Goal: Task Accomplishment & Management: Use online tool/utility

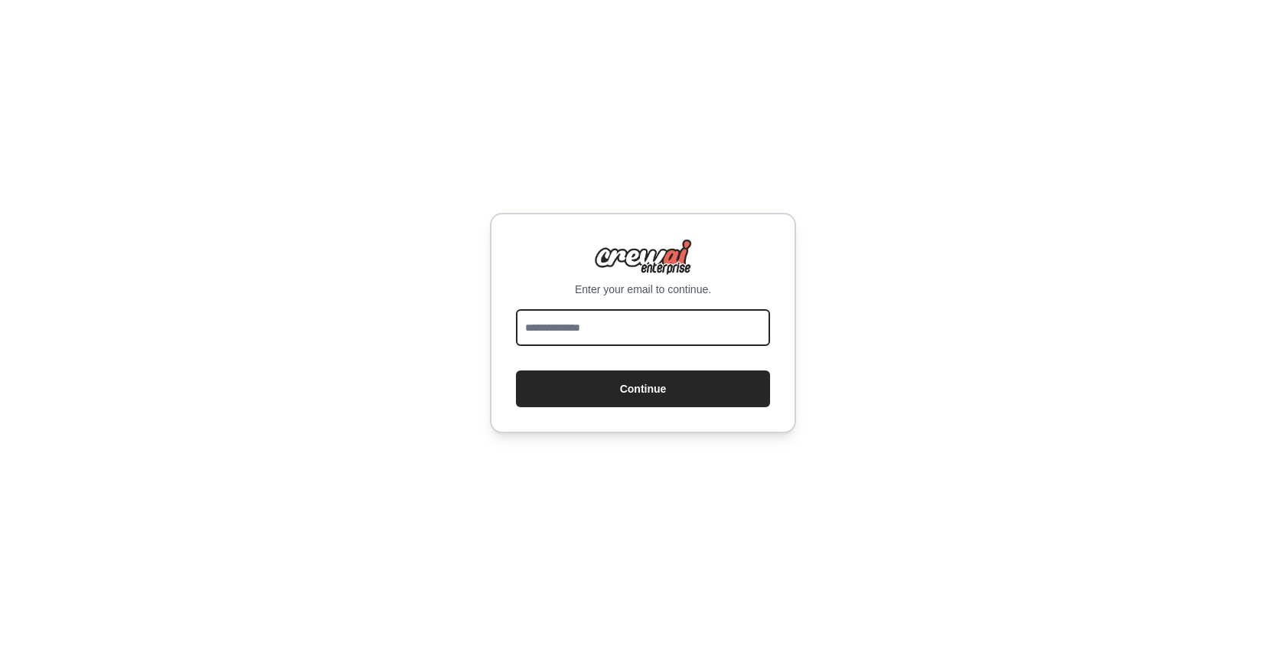
click at [629, 338] on input "email" at bounding box center [643, 327] width 254 height 37
type input "**********"
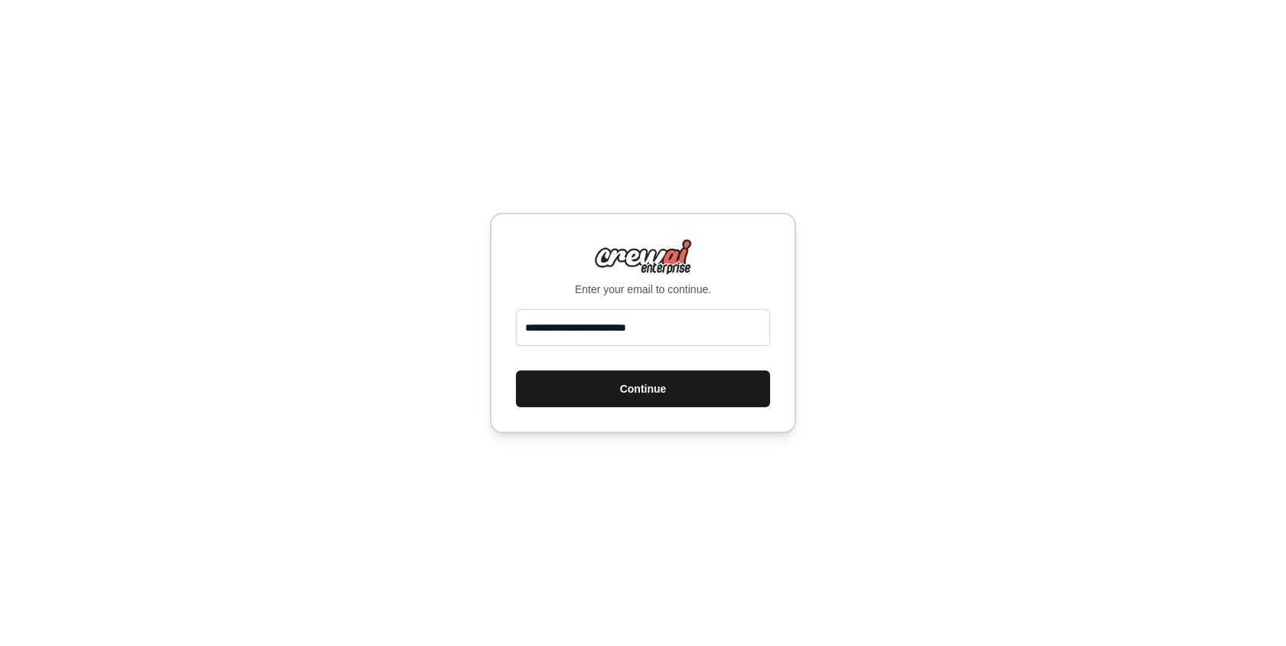
click at [647, 390] on button "Continue" at bounding box center [643, 388] width 254 height 37
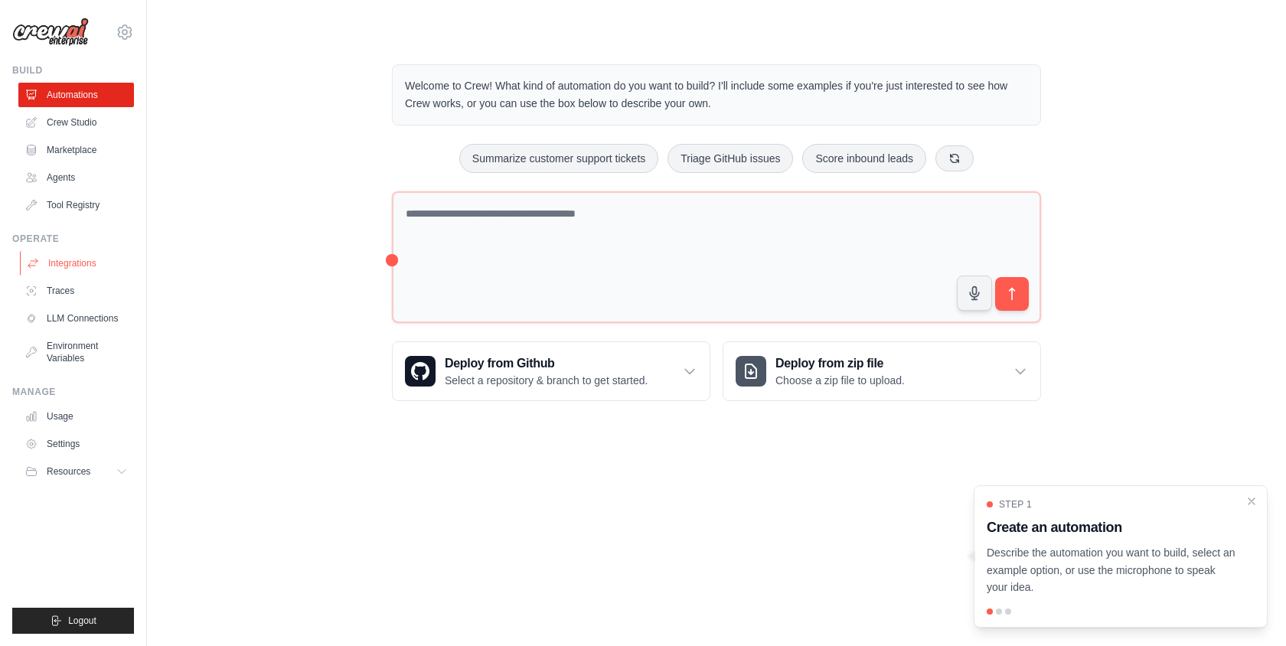
click at [80, 256] on link "Integrations" at bounding box center [78, 263] width 116 height 24
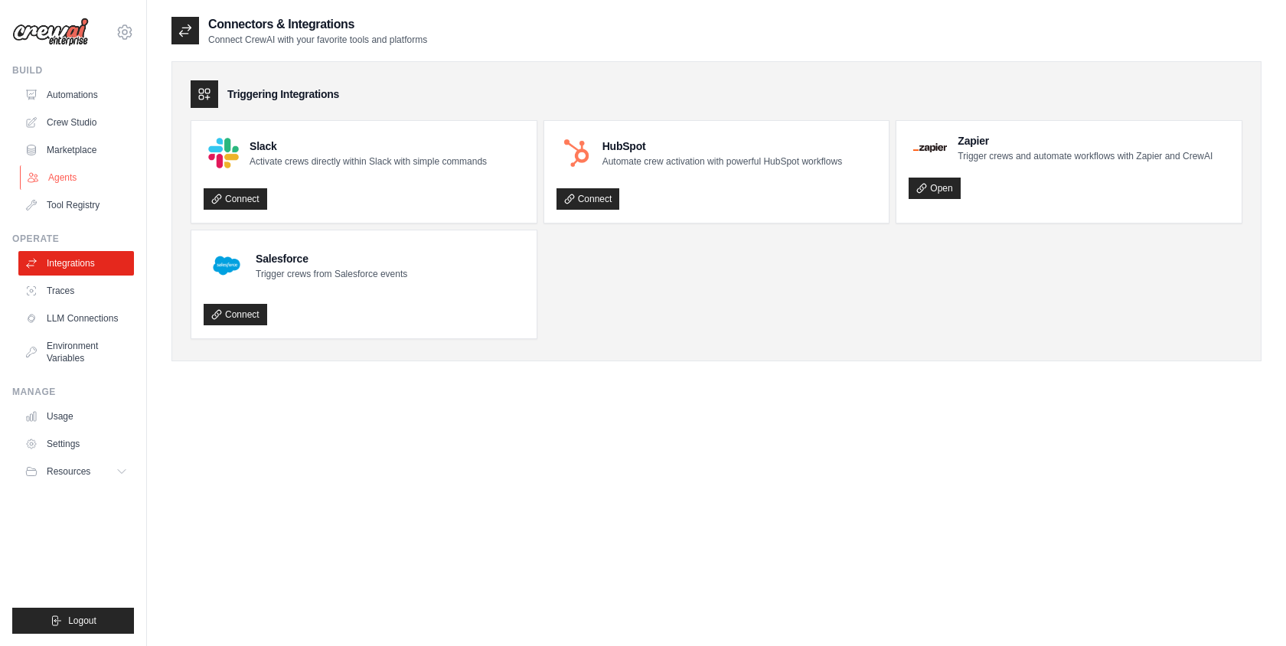
click at [71, 175] on link "Agents" at bounding box center [78, 177] width 116 height 24
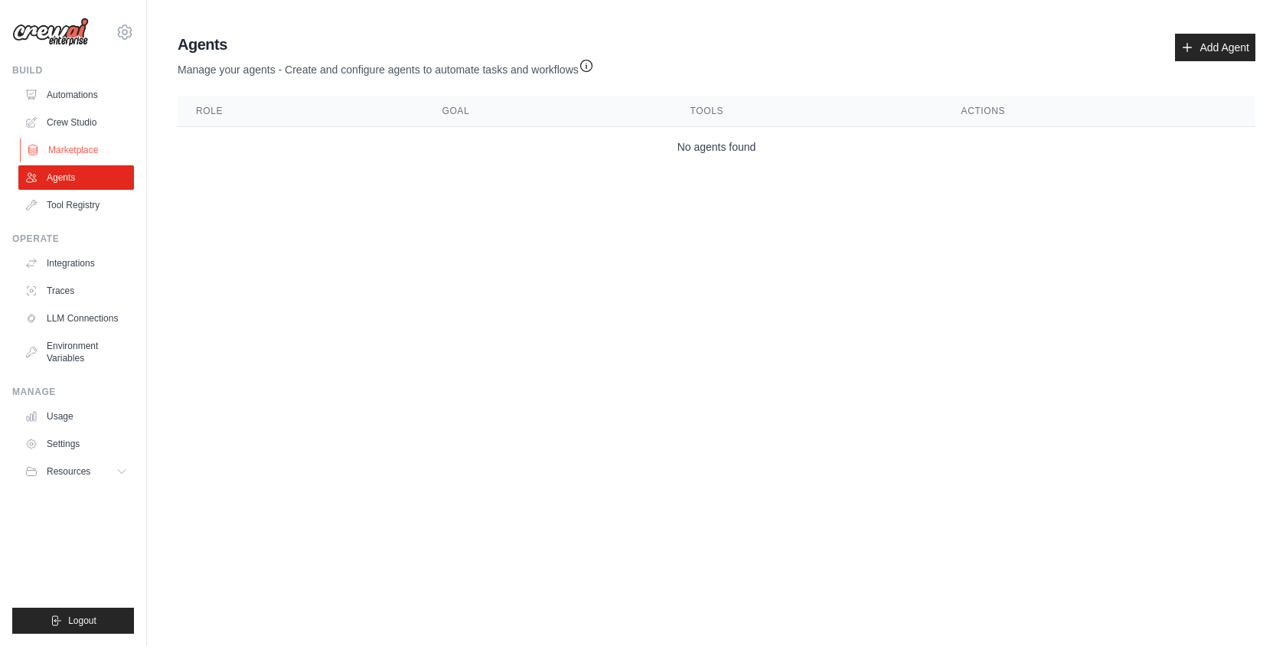
click at [81, 147] on link "Marketplace" at bounding box center [78, 150] width 116 height 24
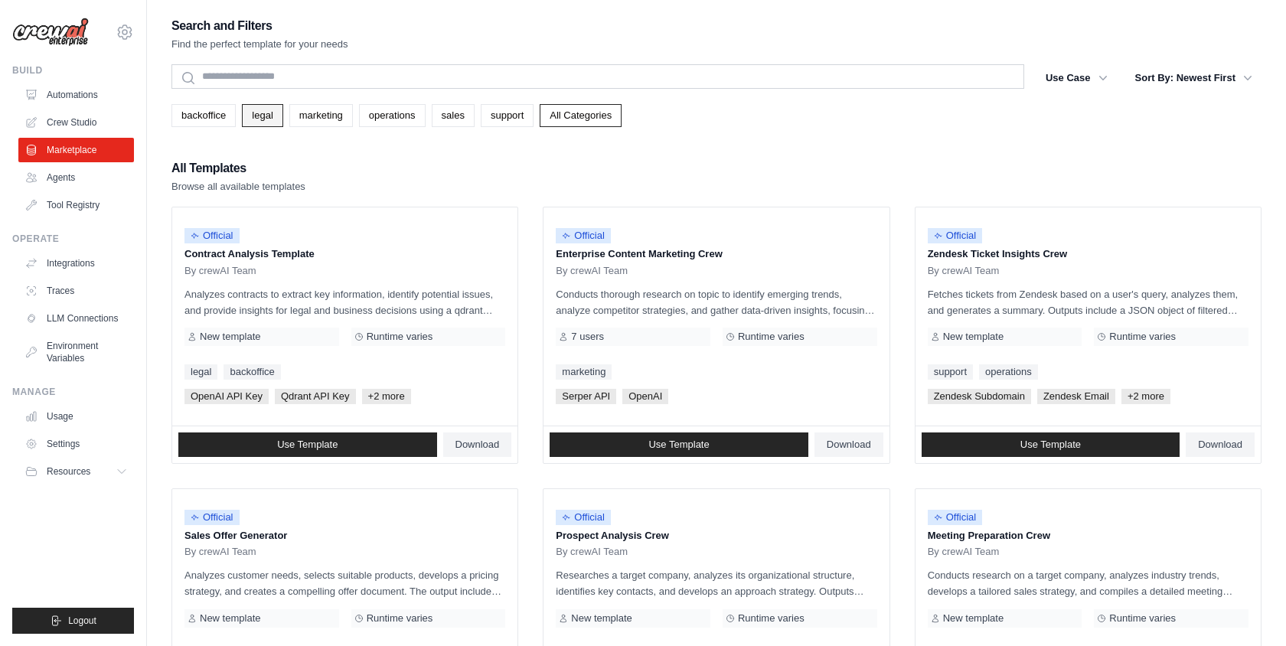
click at [253, 118] on link "legal" at bounding box center [262, 115] width 41 height 23
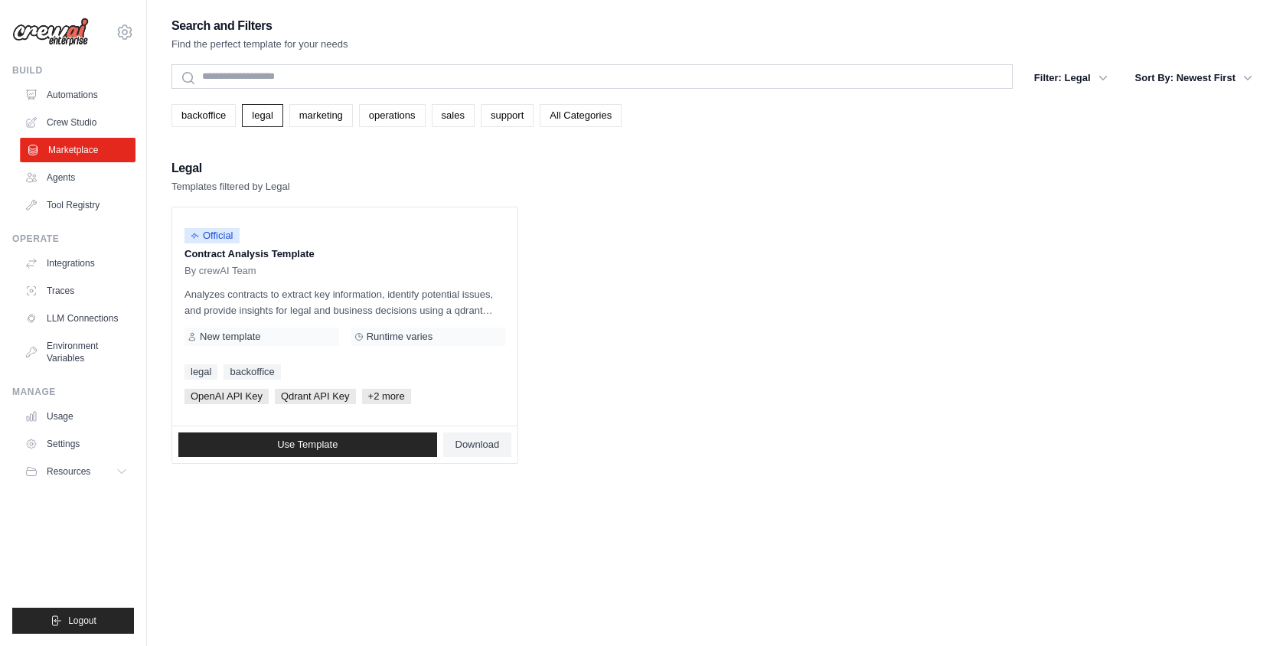
click at [81, 158] on link "Marketplace" at bounding box center [78, 150] width 116 height 24
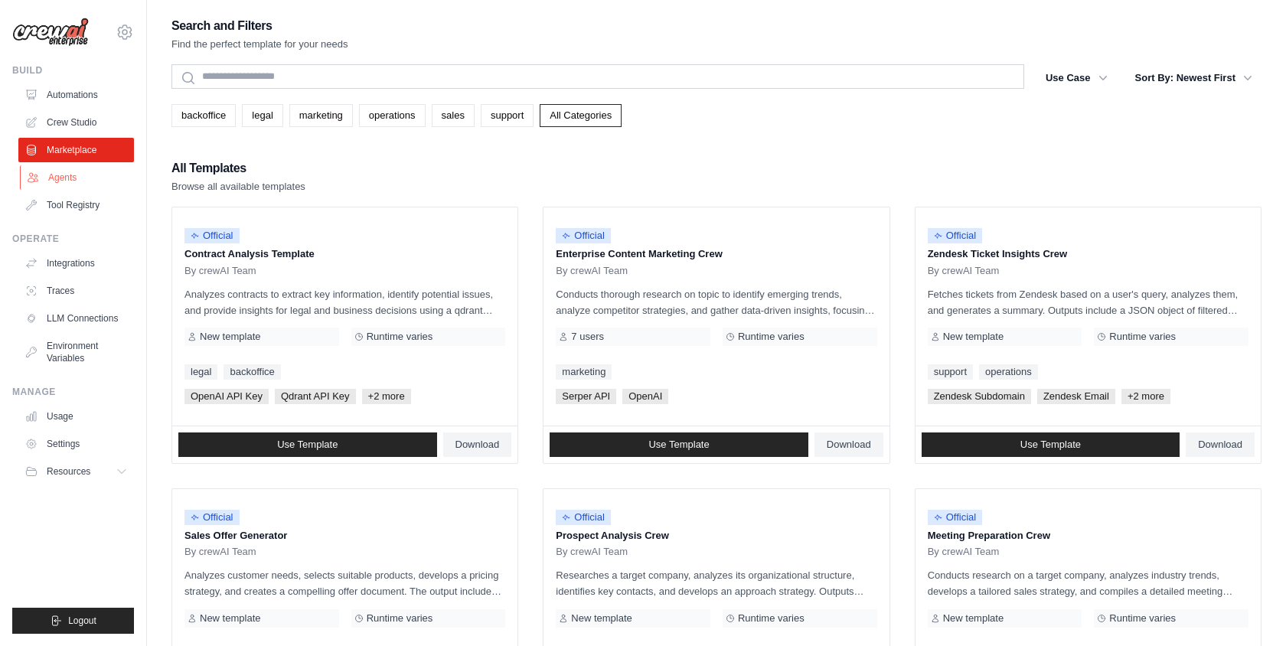
click at [68, 181] on link "Agents" at bounding box center [78, 177] width 116 height 24
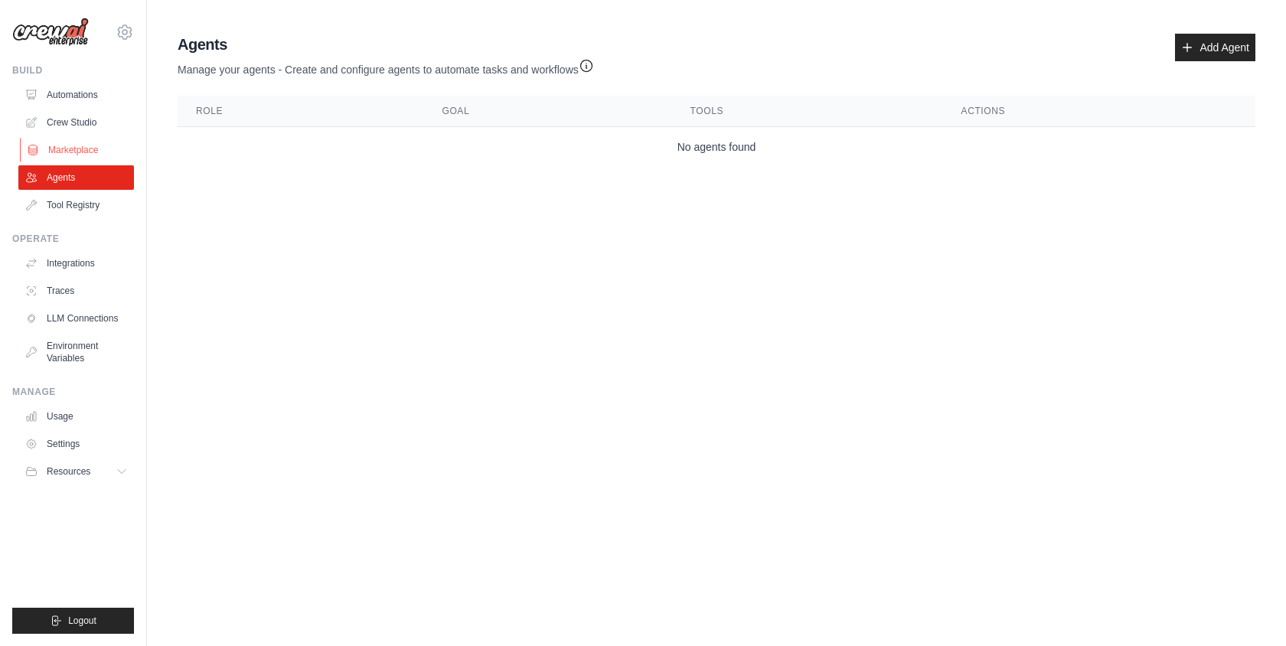
click at [82, 153] on link "Marketplace" at bounding box center [78, 150] width 116 height 24
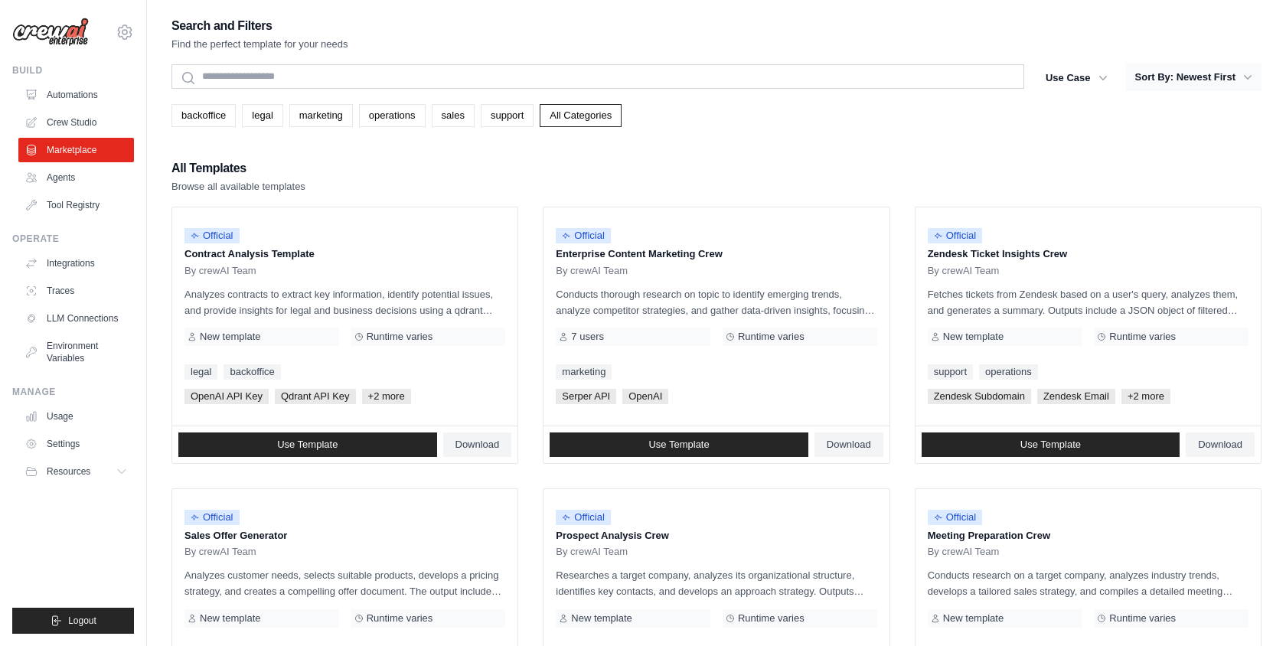
click at [1210, 83] on button "Sort By: Newest First" at bounding box center [1193, 78] width 135 height 28
click at [1192, 73] on button "Sort By: Newest First" at bounding box center [1193, 78] width 135 height 28
click at [1246, 77] on icon "button" at bounding box center [1247, 77] width 15 height 15
click at [1081, 79] on button "Use Case" at bounding box center [1076, 78] width 80 height 28
click at [1095, 77] on icon "button" at bounding box center [1102, 77] width 15 height 15
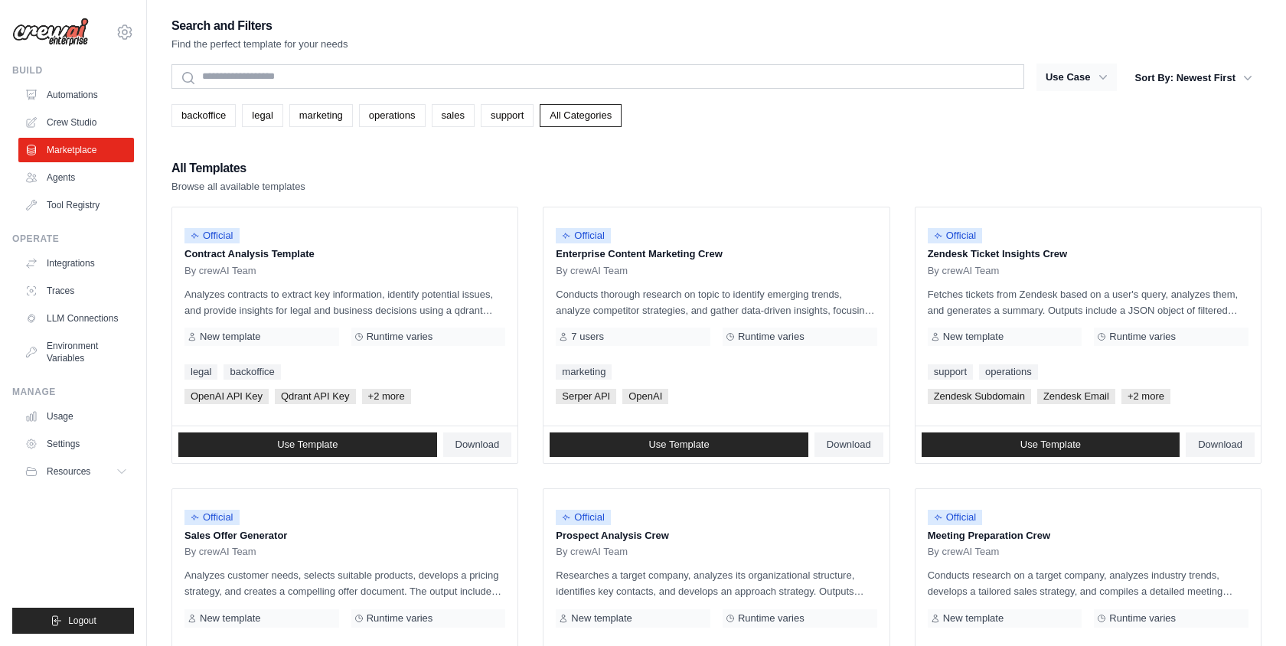
click at [1095, 77] on icon "button" at bounding box center [1102, 77] width 15 height 15
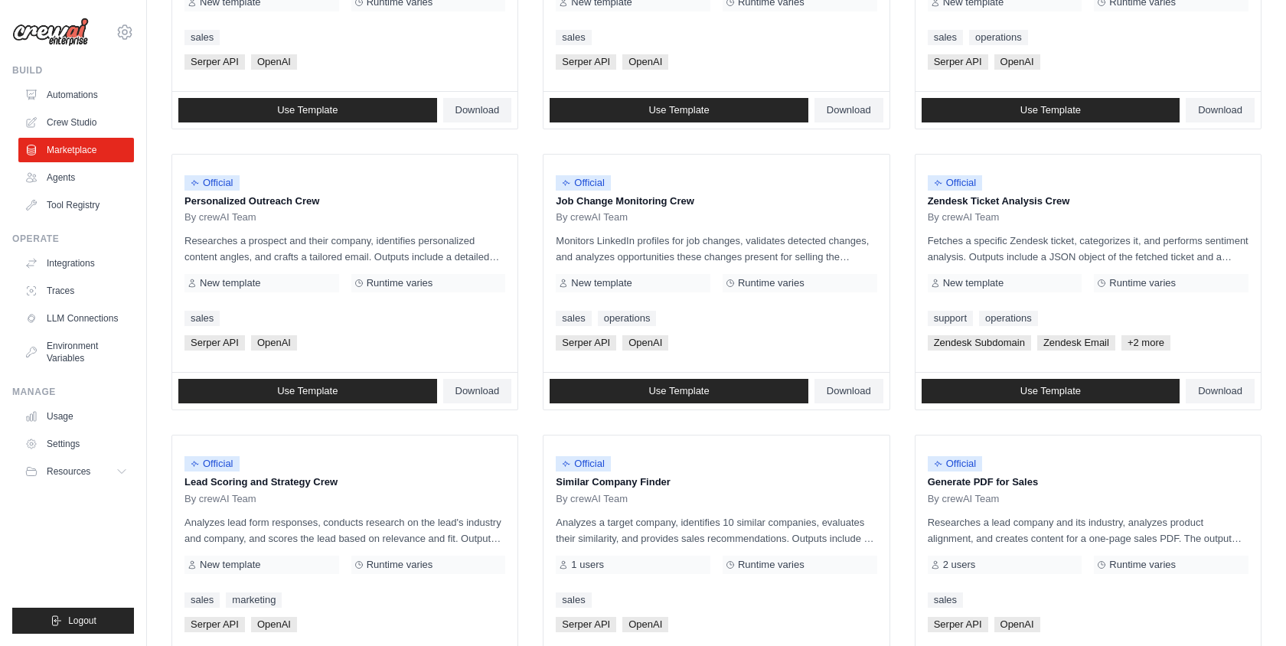
scroll to position [772, 0]
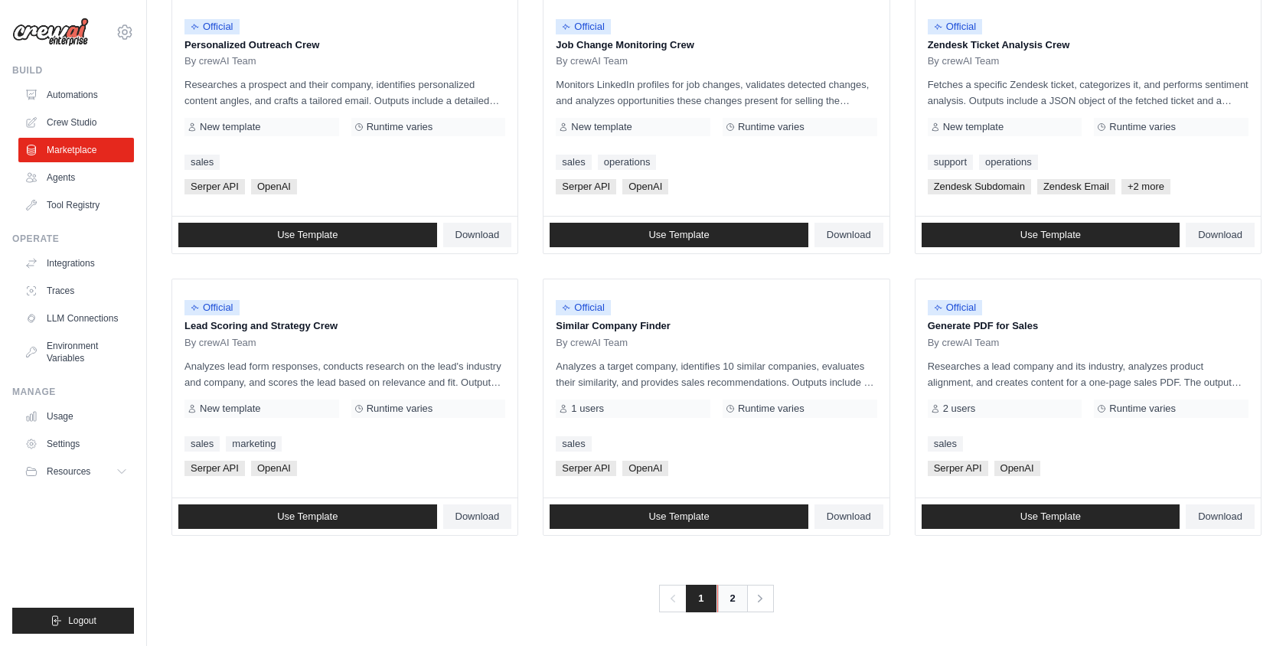
click at [726, 602] on link "2" at bounding box center [732, 599] width 31 height 28
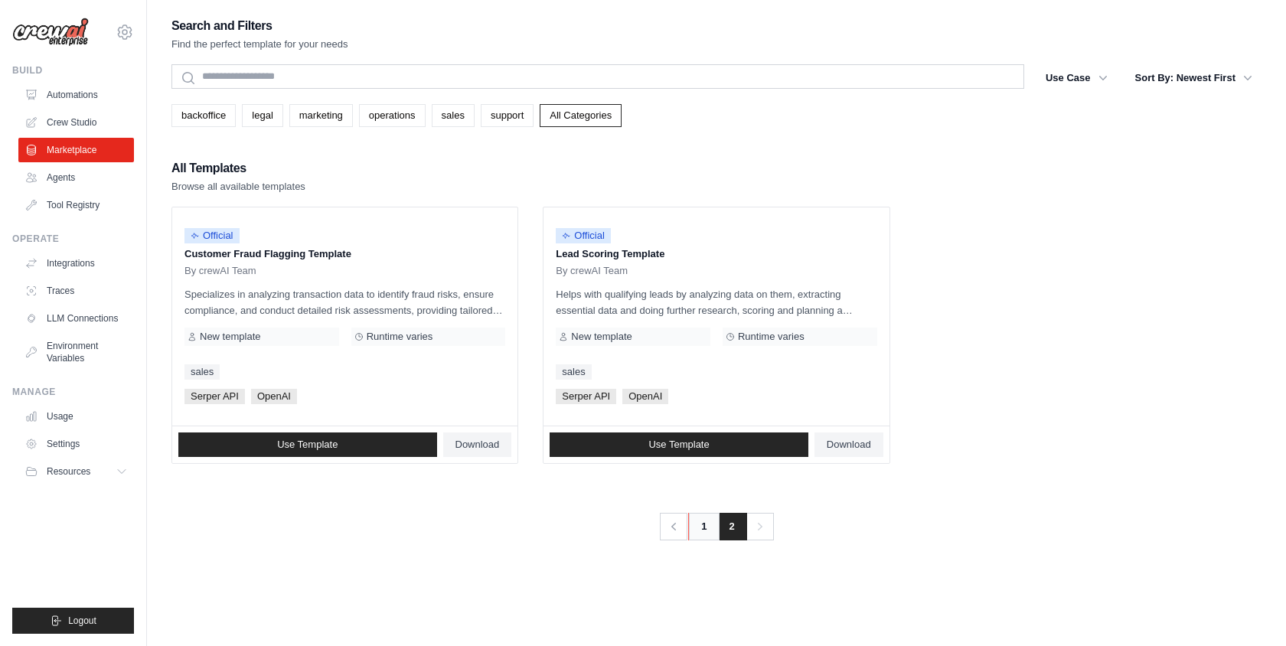
click at [703, 533] on link "1" at bounding box center [703, 527] width 31 height 28
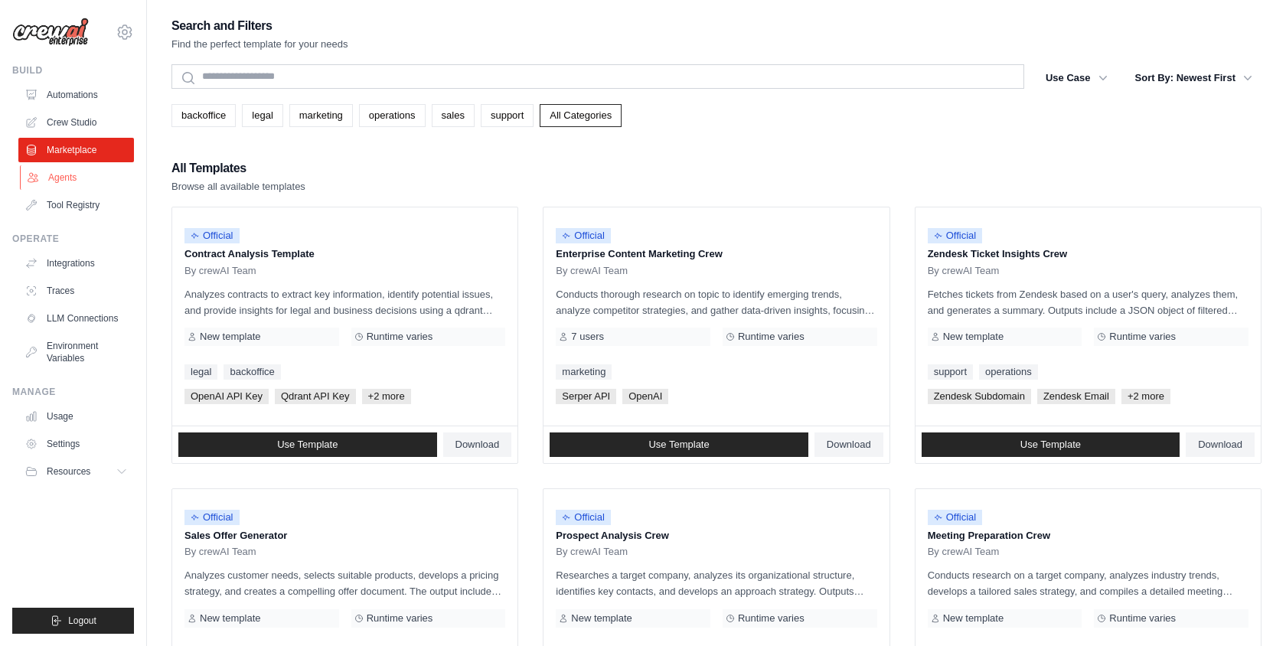
click at [76, 181] on link "Agents" at bounding box center [78, 177] width 116 height 24
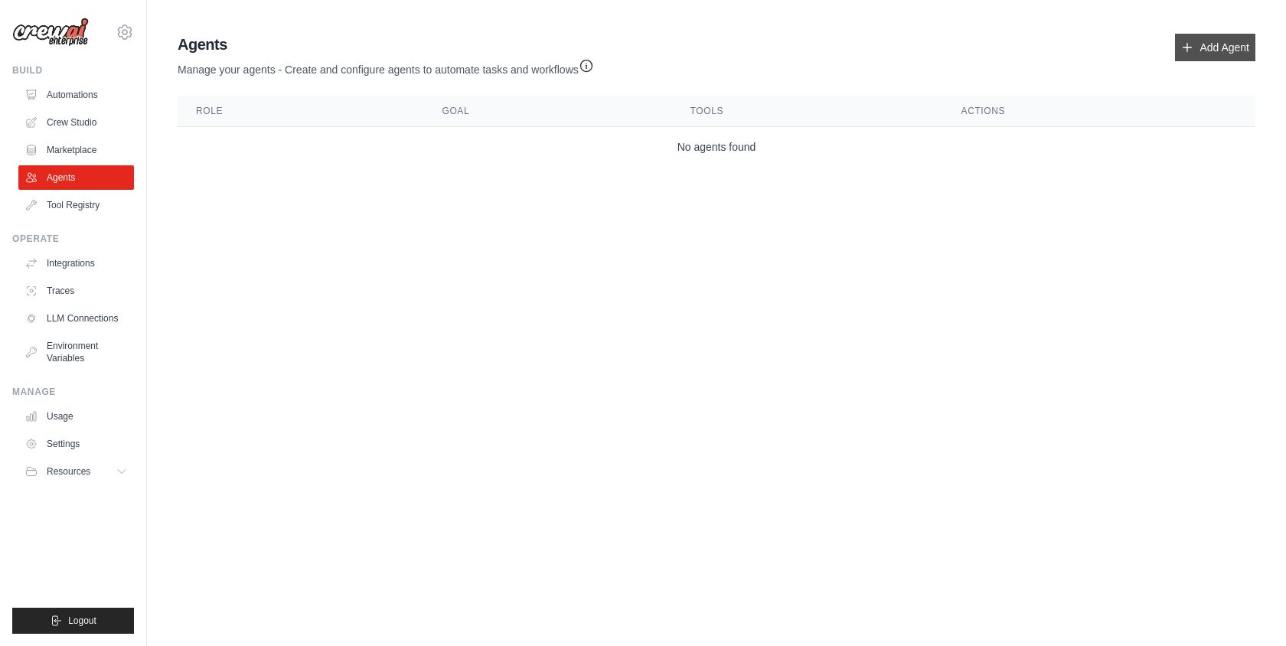
click at [1227, 46] on link "Add Agent" at bounding box center [1215, 48] width 80 height 28
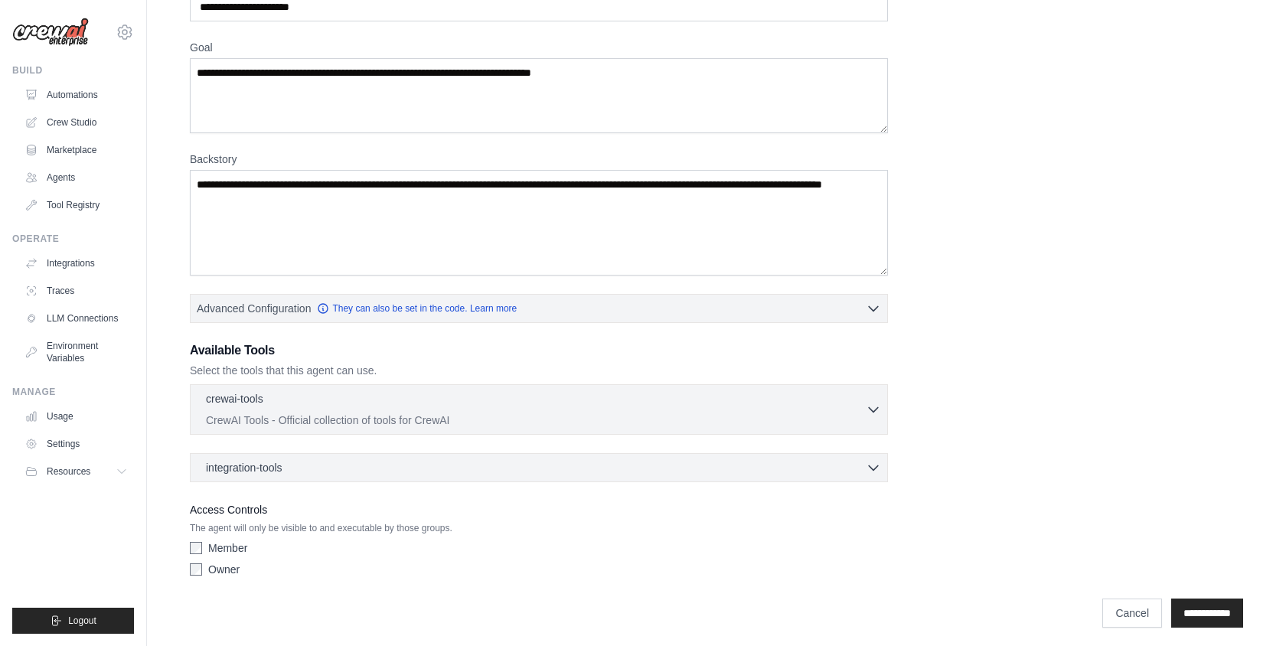
scroll to position [106, 0]
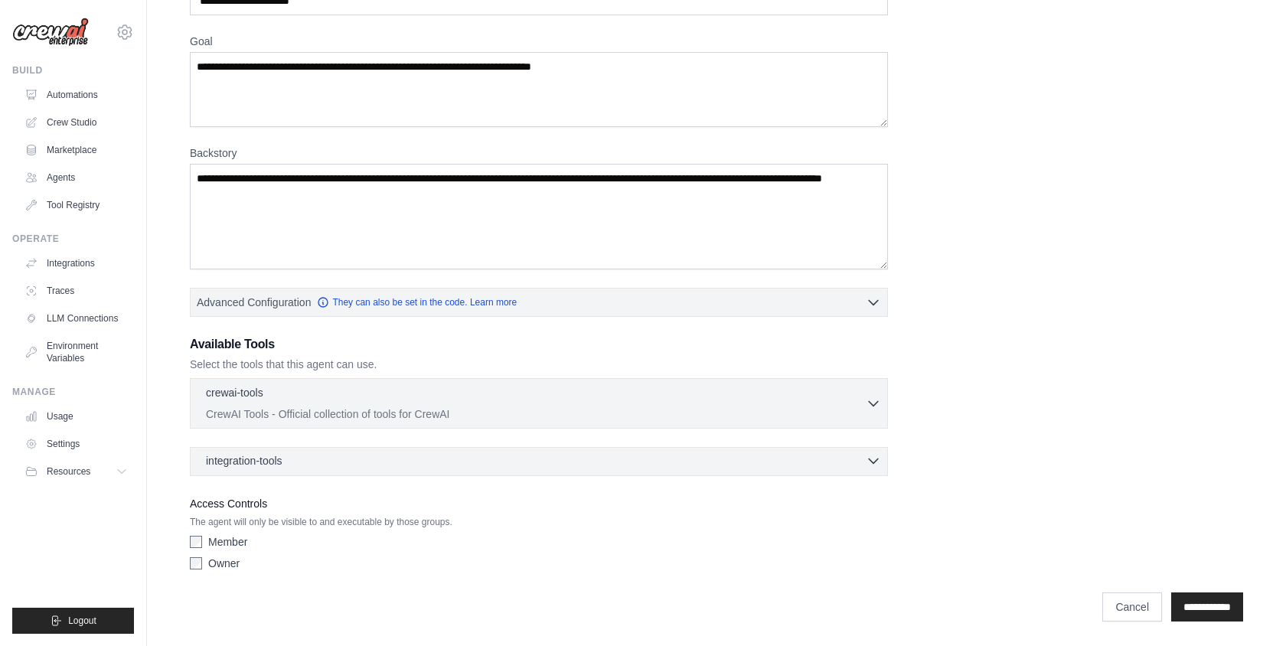
click at [850, 461] on div "integration-tools 0 selected" at bounding box center [543, 460] width 675 height 15
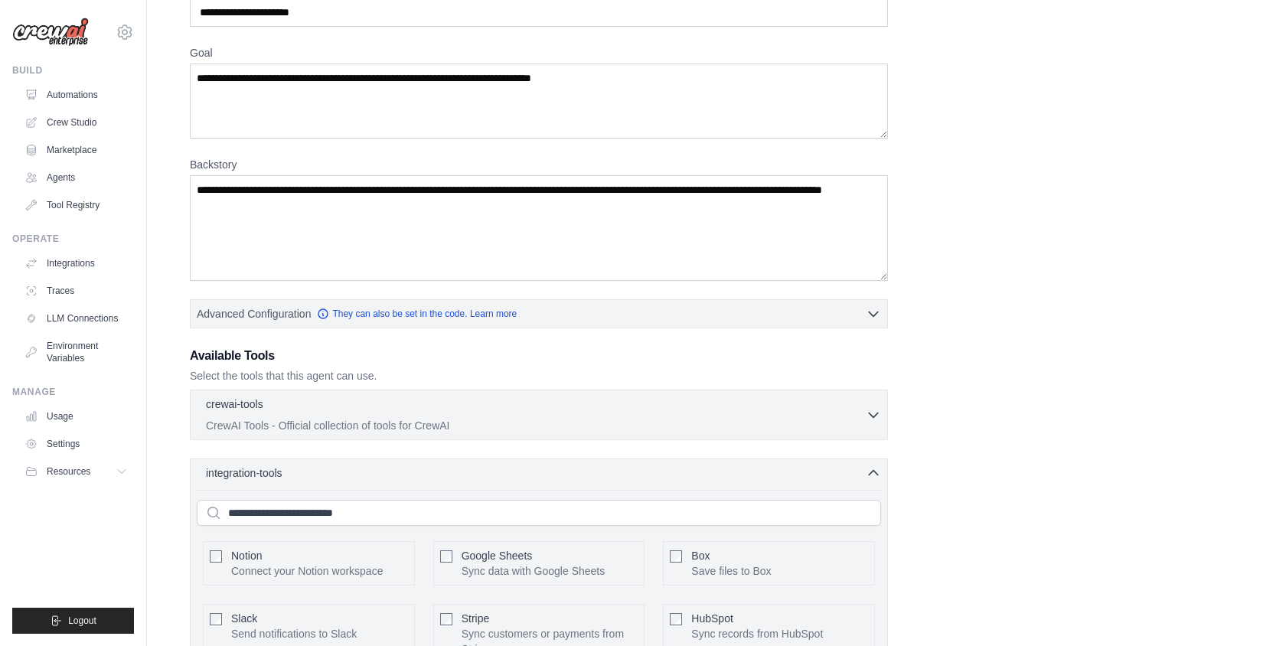
scroll to position [0, 0]
